Goal: Navigation & Orientation: Go to known website

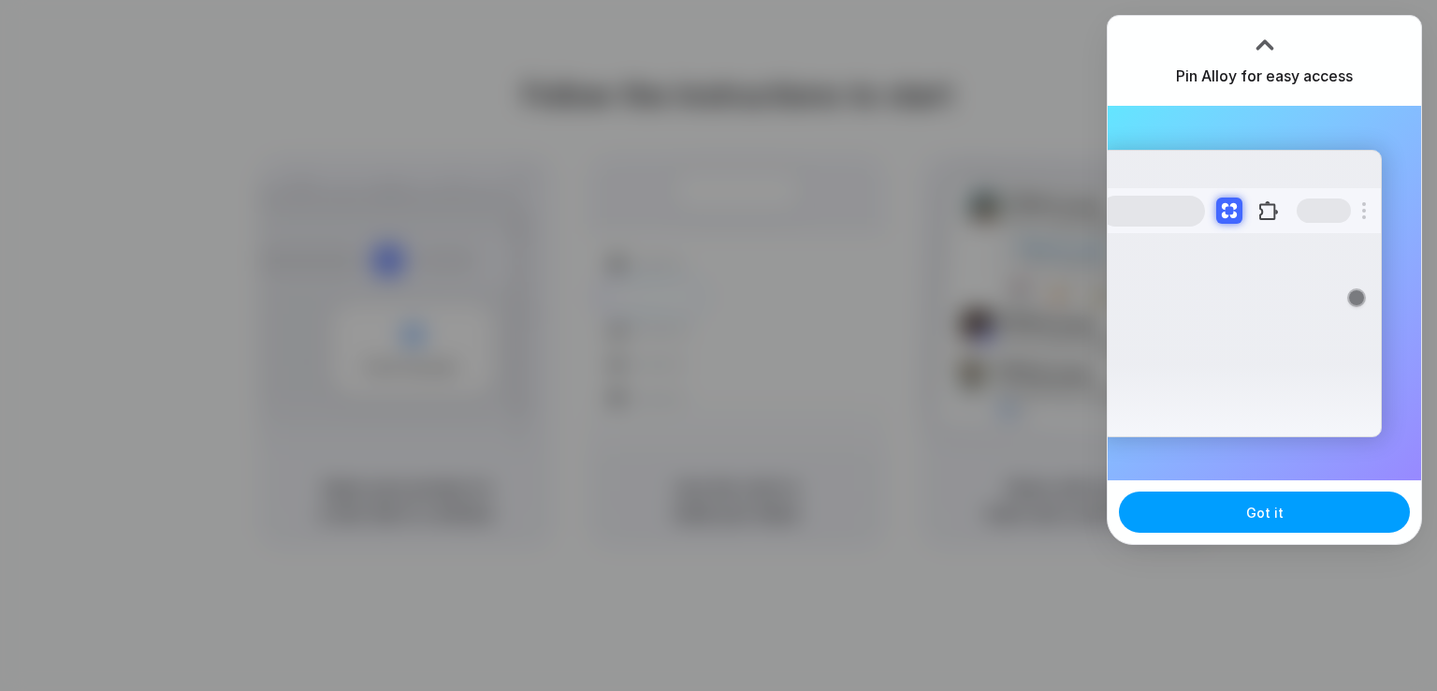
click at [1273, 509] on span "Got it" at bounding box center [1264, 512] width 37 height 20
